Goal: Connect with others: Connect with others

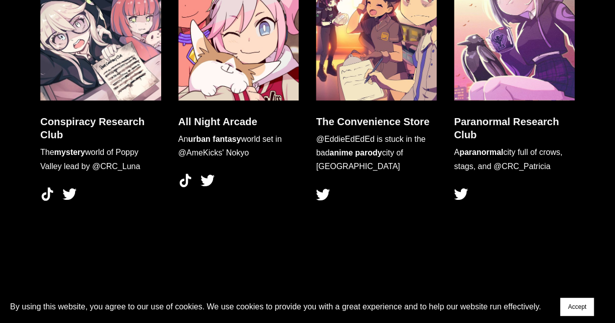
scroll to position [2935, 0]
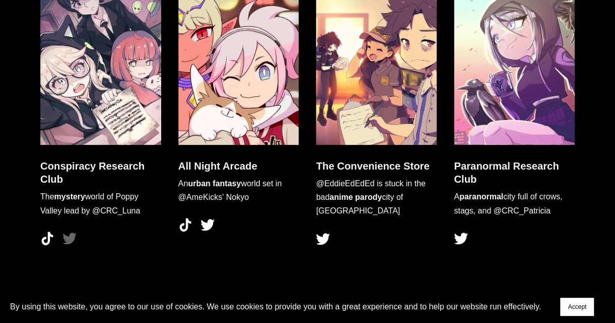
click at [49, 242] on use "TikTok" at bounding box center [48, 238] width 12 height 13
click at [67, 239] on use "Twitter" at bounding box center [69, 238] width 14 height 12
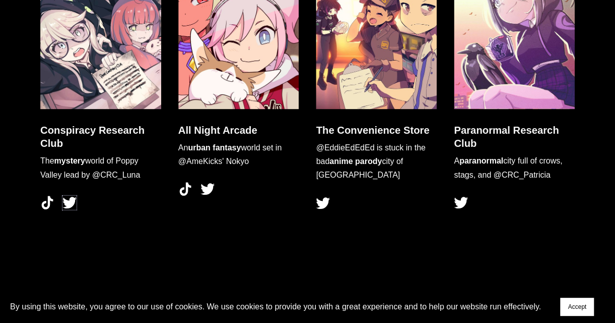
scroll to position [2971, 0]
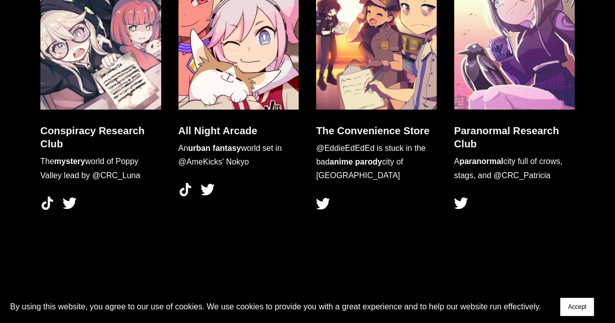
click at [461, 204] on use "Twitter" at bounding box center [461, 203] width 14 height 12
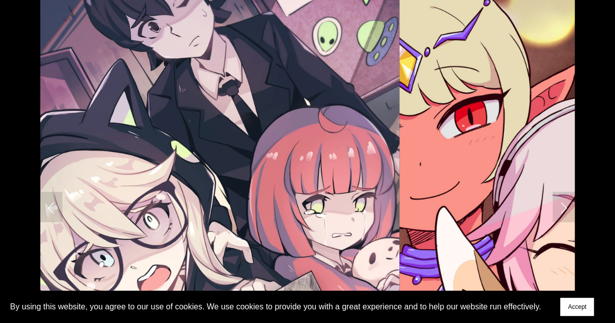
scroll to position [0, 0]
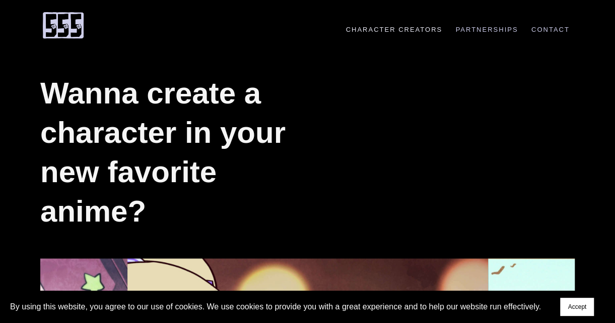
click at [396, 27] on link "Character Creators" at bounding box center [394, 30] width 107 height 8
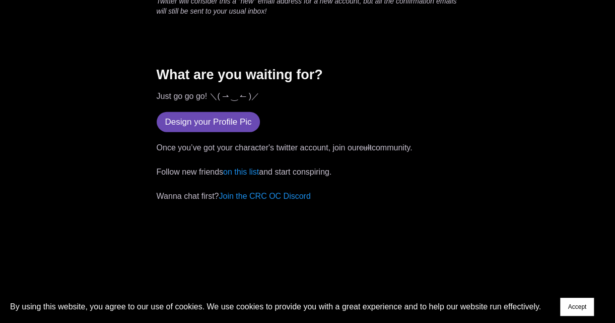
scroll to position [3008, 0]
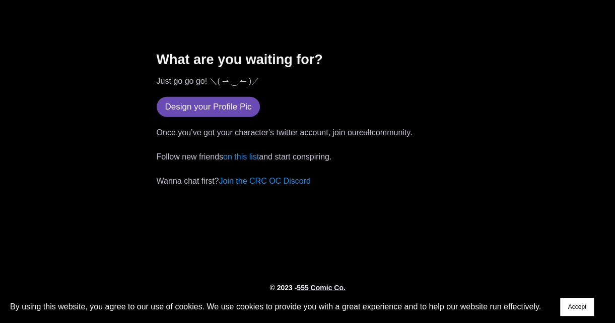
click at [325, 283] on strong "555 Comic Co." at bounding box center [321, 287] width 48 height 8
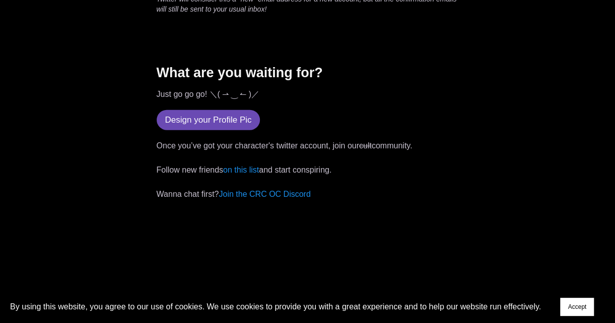
scroll to position [3008, 0]
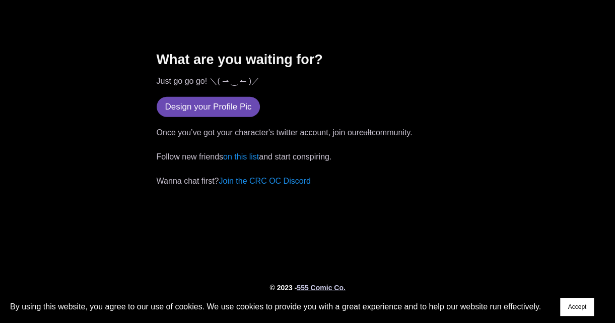
click at [288, 176] on link "Join the CRC OC Discord" at bounding box center [265, 180] width 92 height 9
